Goal: Find specific page/section: Find specific page/section

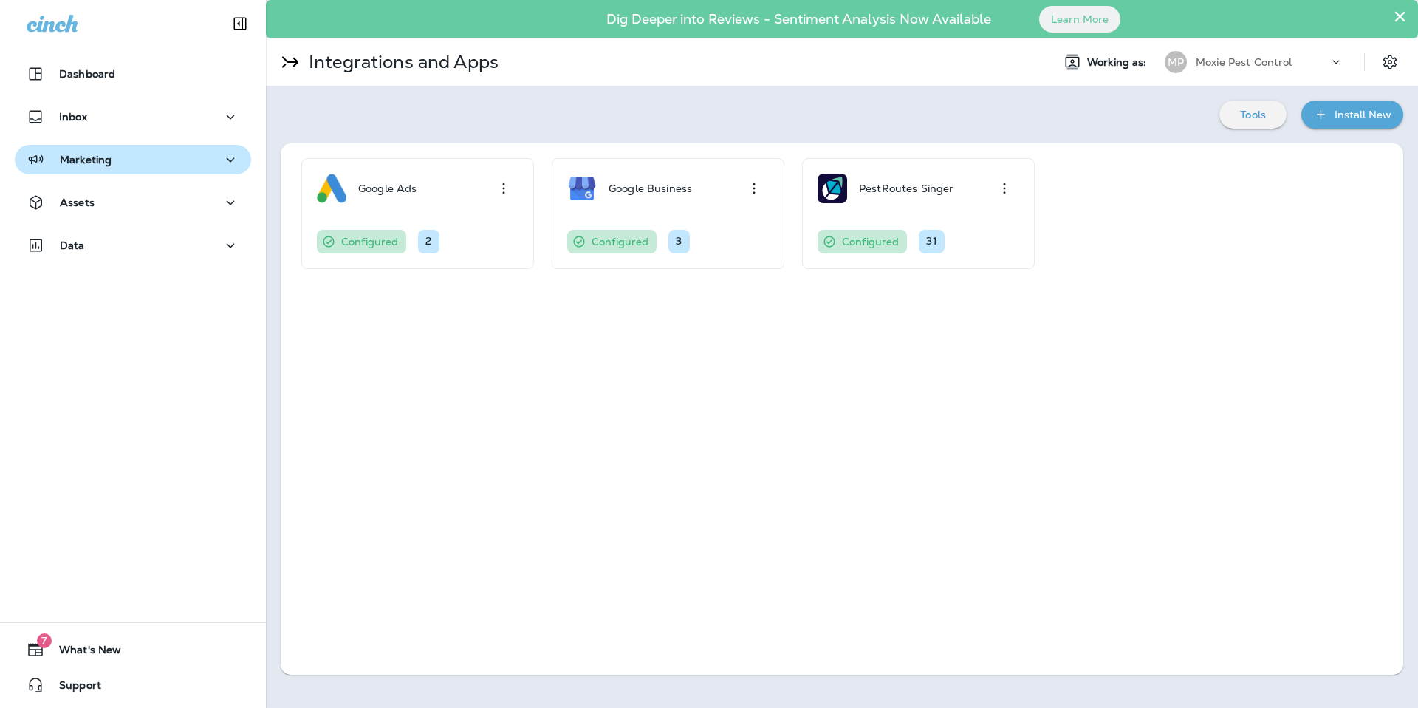
click at [107, 157] on p "Marketing" at bounding box center [86, 160] width 52 height 12
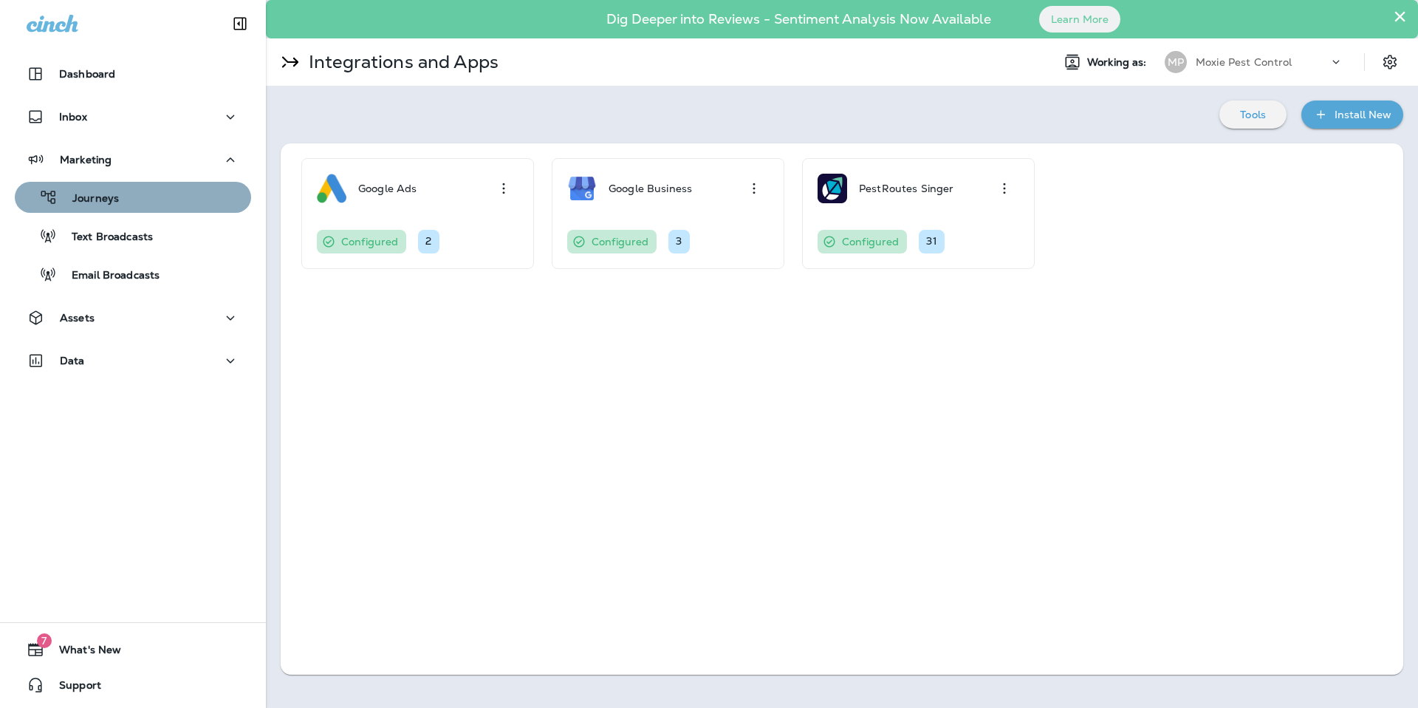
click at [106, 196] on p "Journeys" at bounding box center [88, 199] width 61 height 14
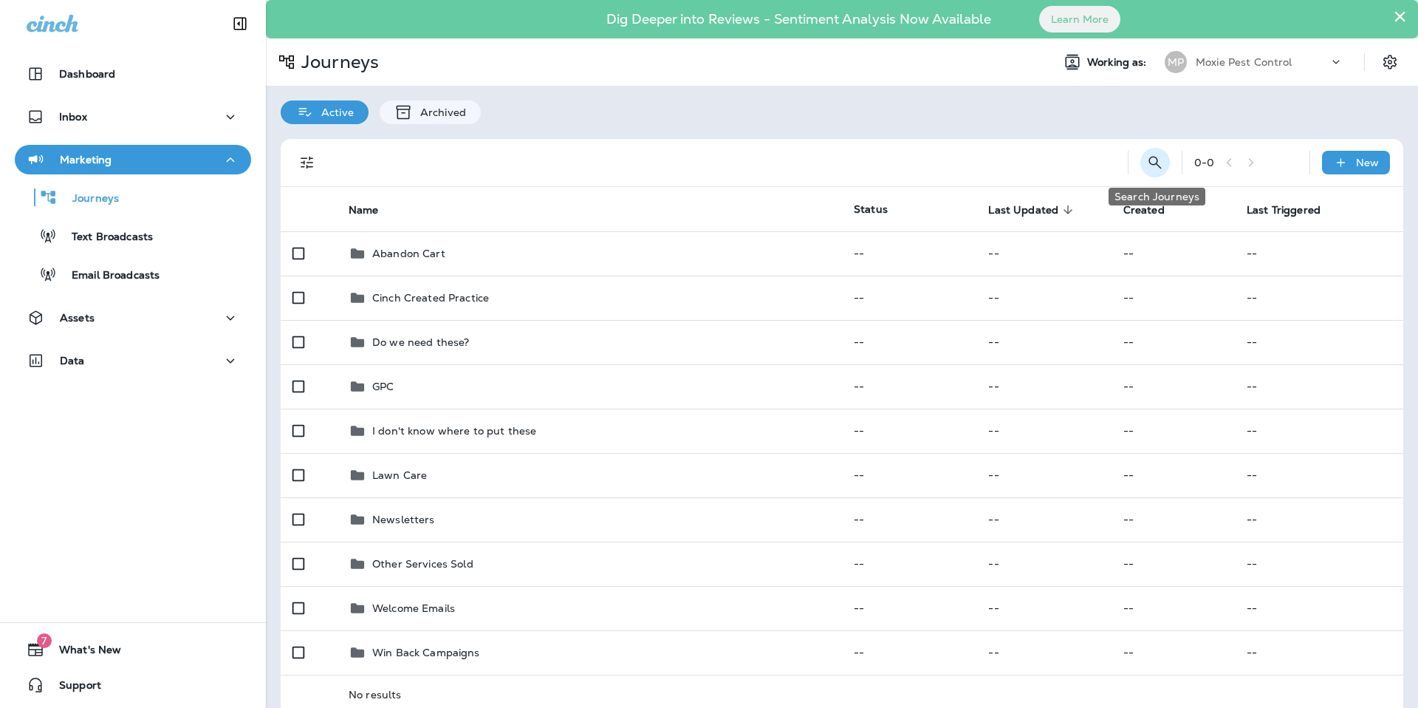
click at [1152, 163] on icon "Search Journeys" at bounding box center [1156, 163] width 18 height 18
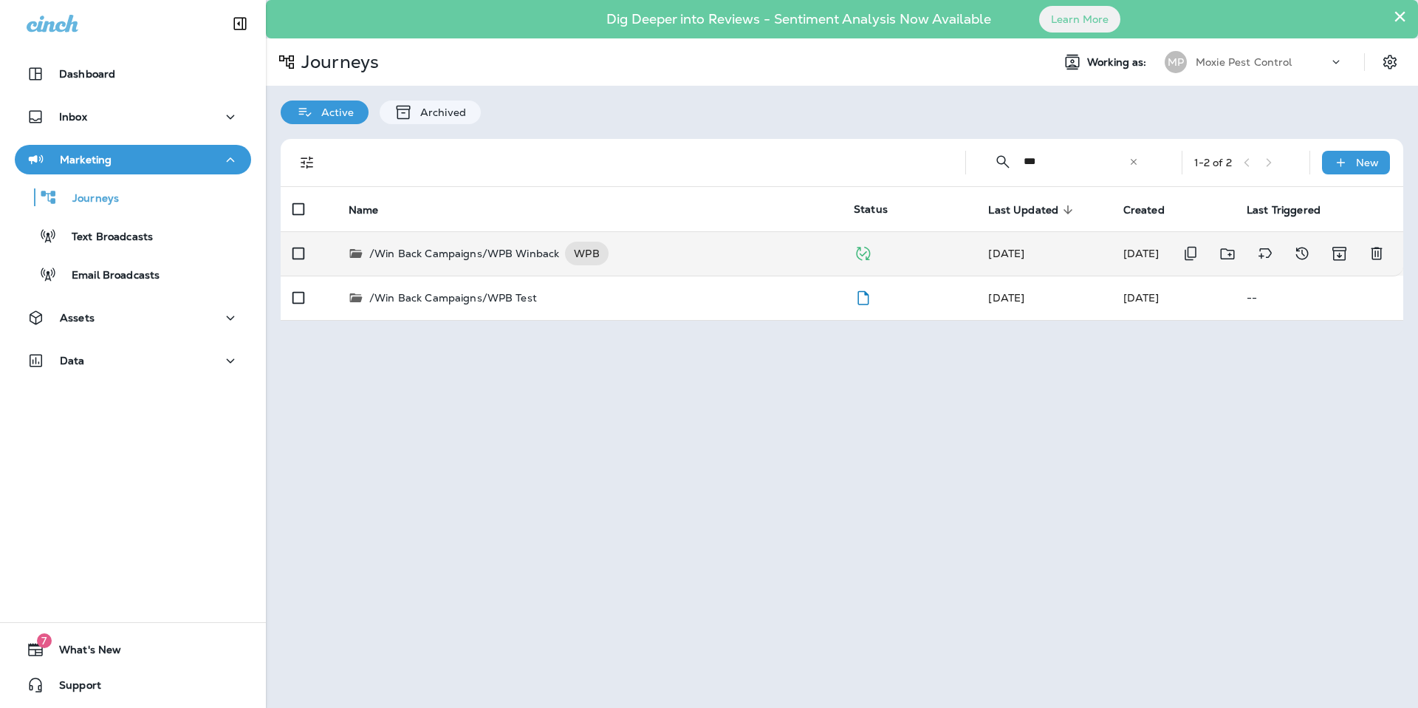
type input "***"
click at [659, 250] on div "/Win Back Campaigns/WPB Winback WPB" at bounding box center [590, 254] width 482 height 24
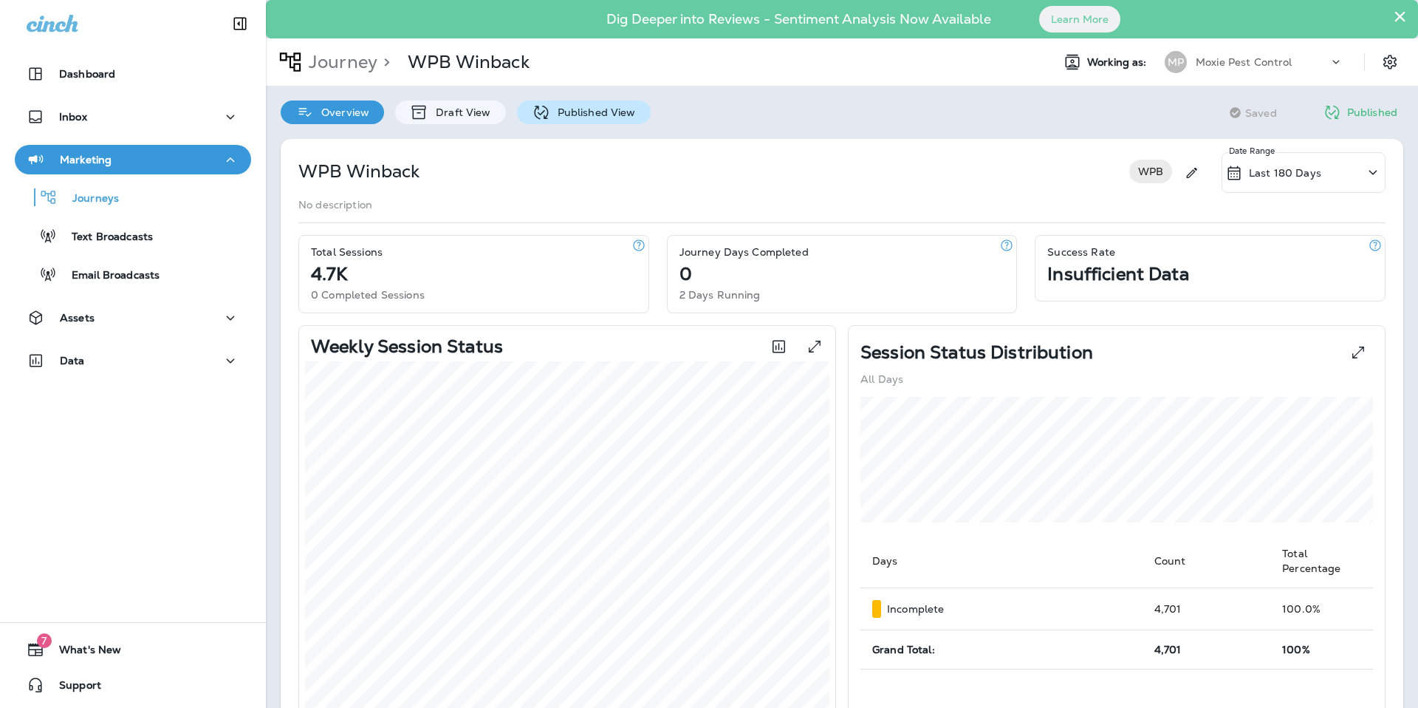
click at [542, 109] on icon at bounding box center [541, 112] width 18 height 18
